Goal: Understand process/instructions: Learn how to perform a task or action

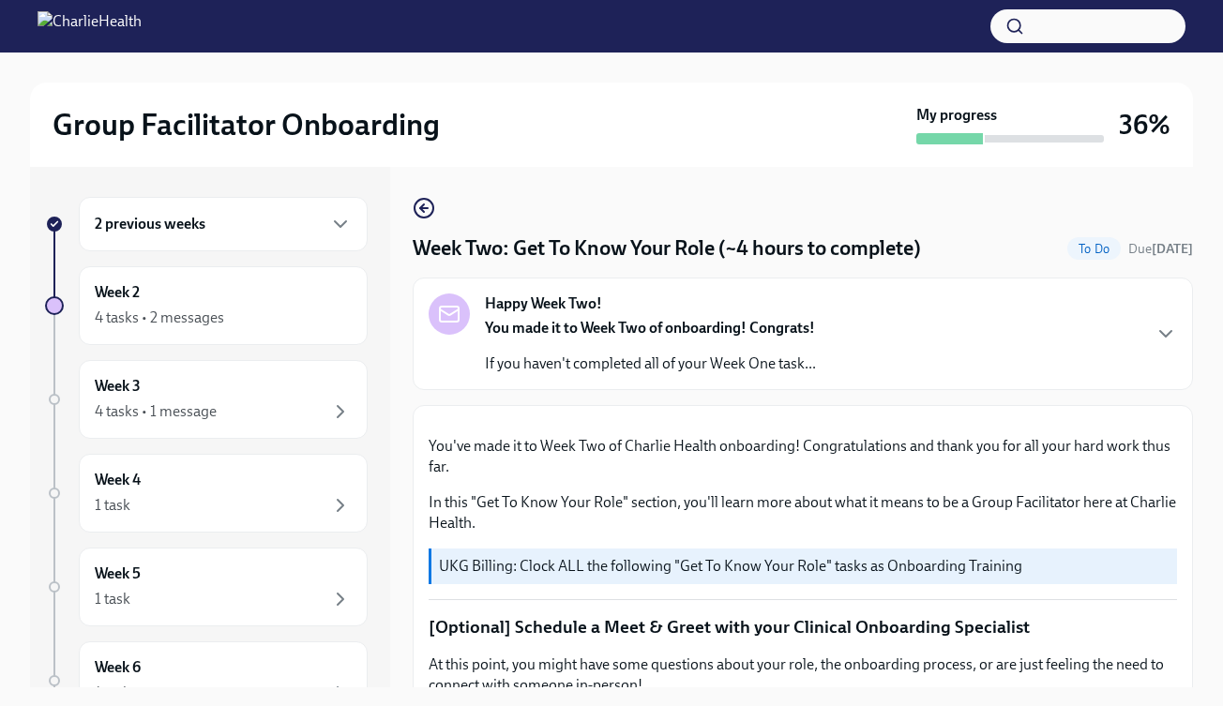
scroll to position [1505, 0]
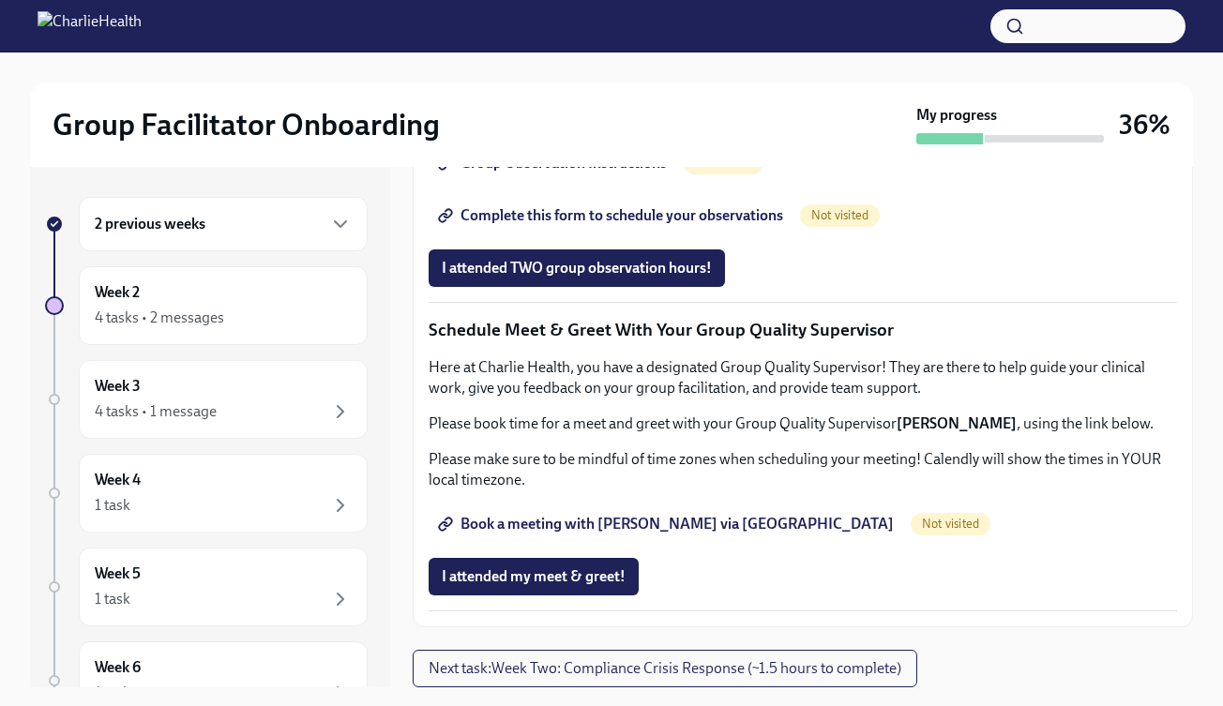
click at [579, 173] on span "Group Observation Instructions" at bounding box center [554, 163] width 225 height 19
click at [217, 231] on div "2 previous weeks" at bounding box center [223, 224] width 257 height 23
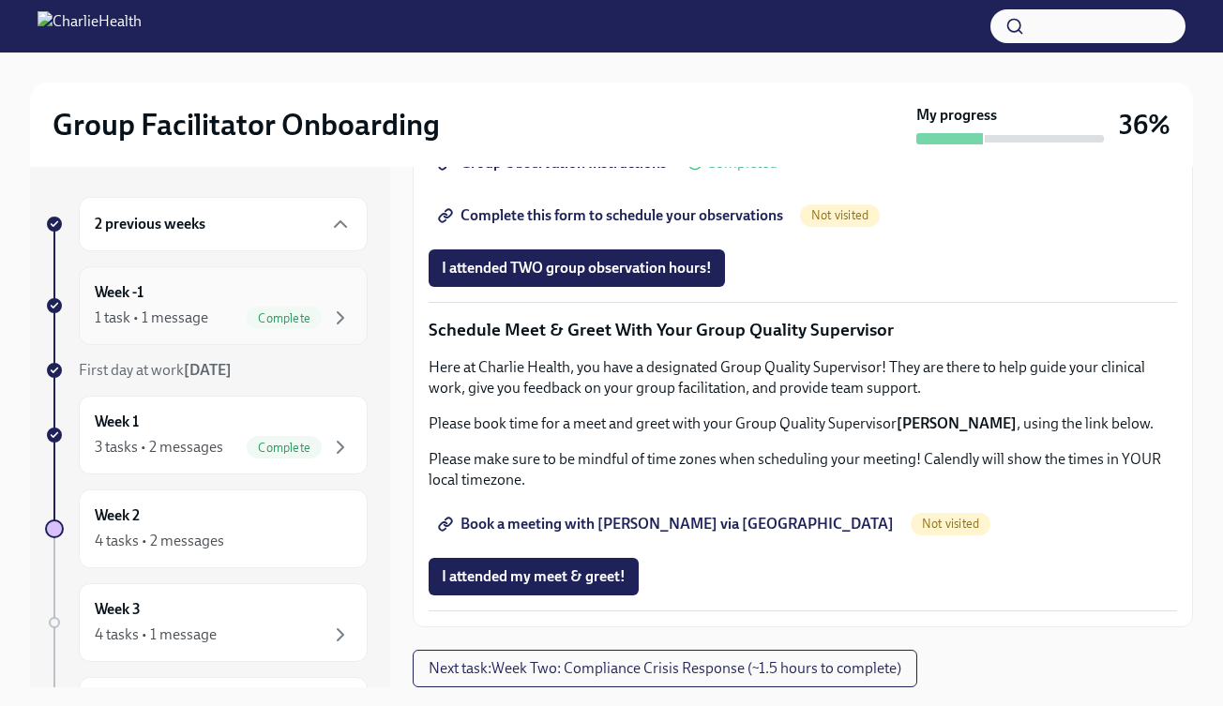
click at [181, 313] on div "1 task • 1 message" at bounding box center [151, 318] width 113 height 21
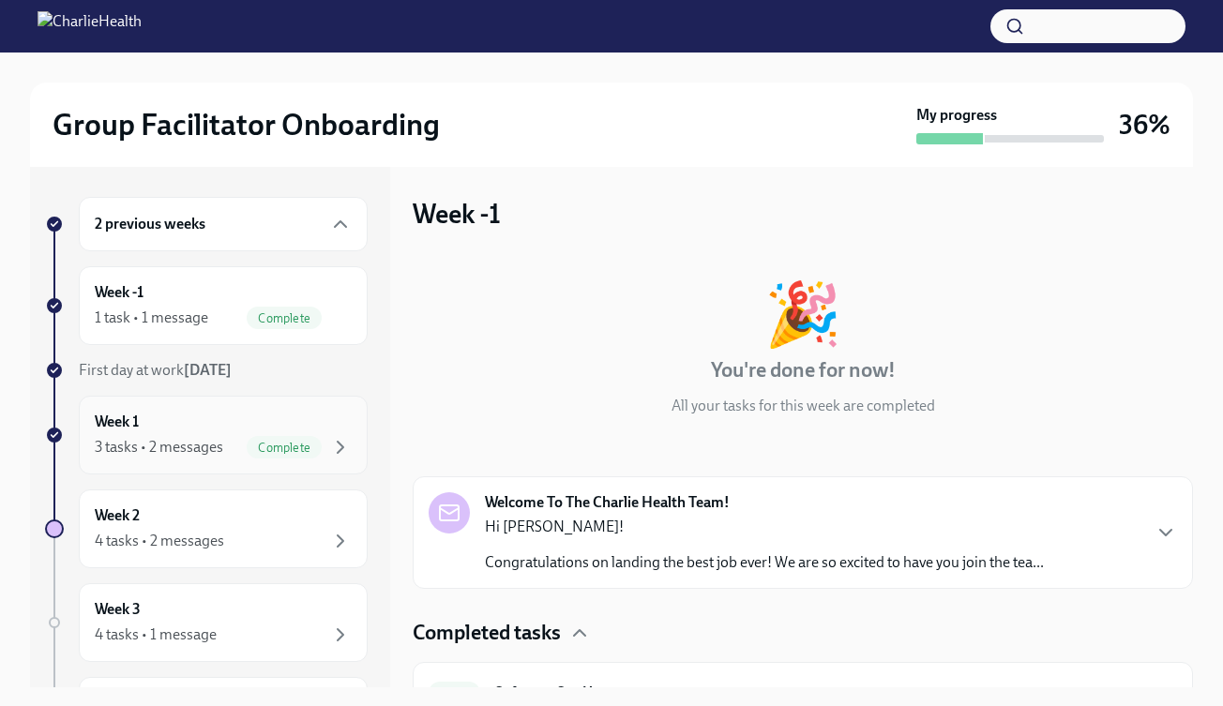
click at [192, 413] on div "Week 1 3 tasks • 2 messages Complete" at bounding box center [223, 435] width 257 height 47
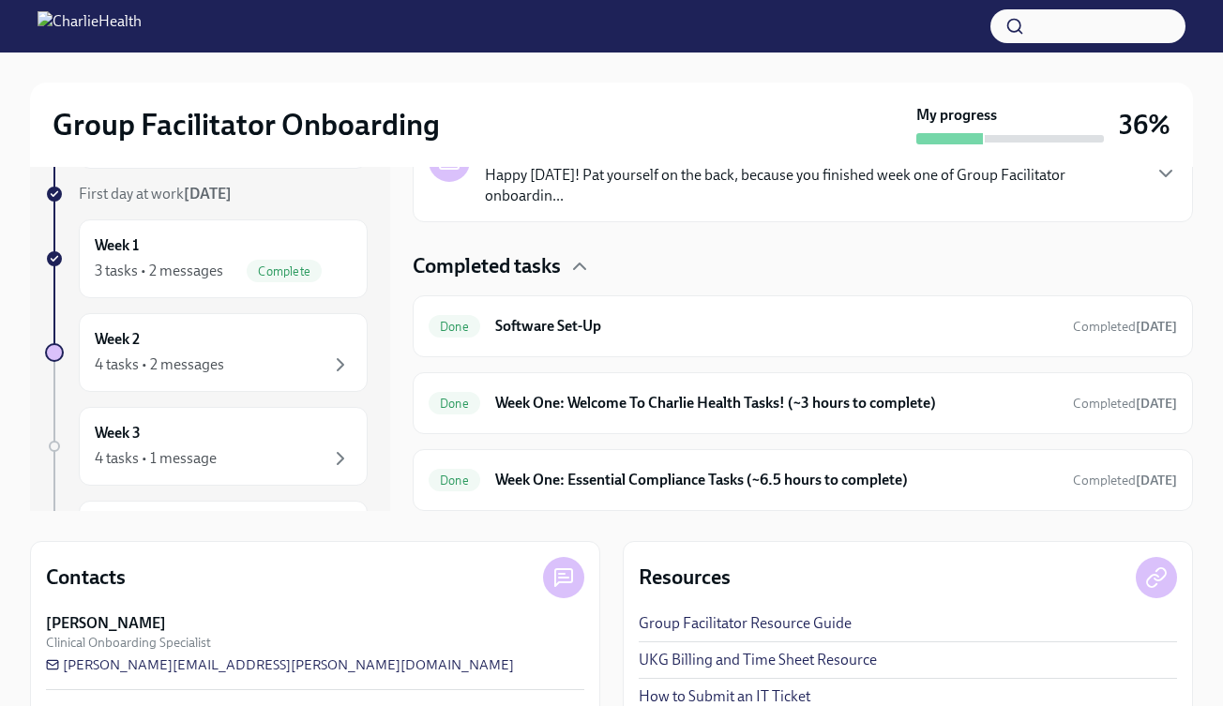
scroll to position [275, 0]
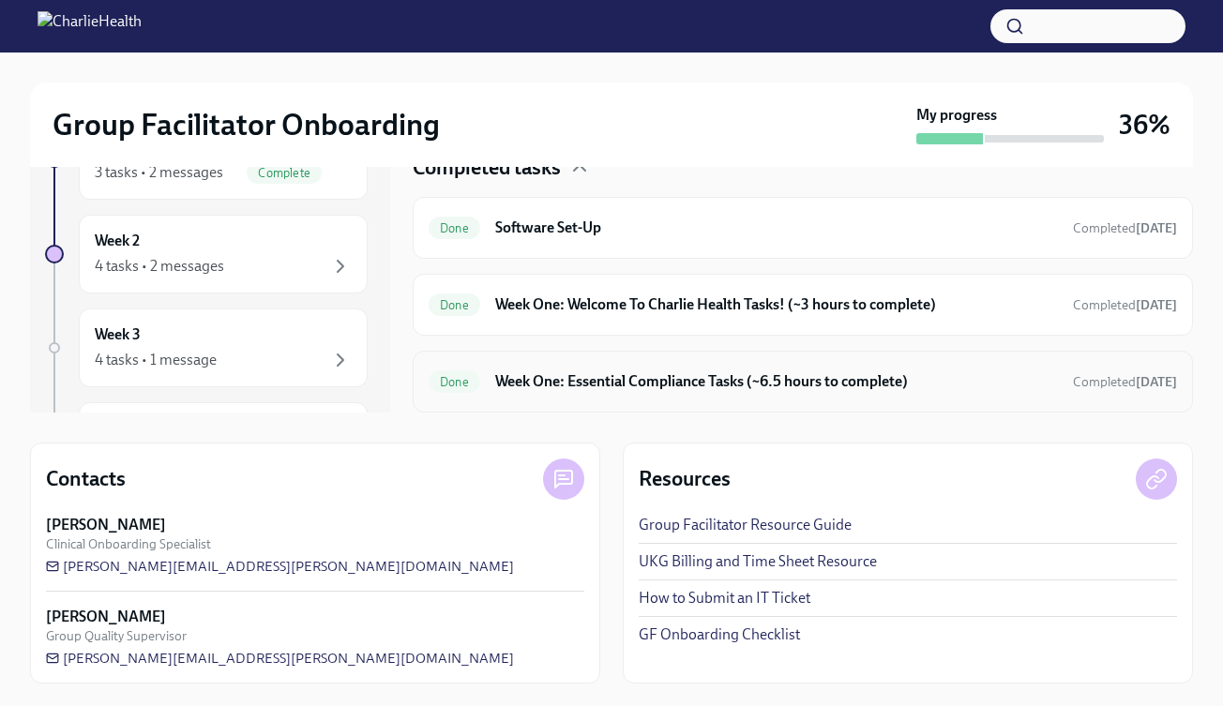
click at [632, 388] on h6 "Week One: Essential Compliance Tasks (~6.5 hours to complete)" at bounding box center [776, 381] width 563 height 21
